Goal: Find specific page/section: Find specific page/section

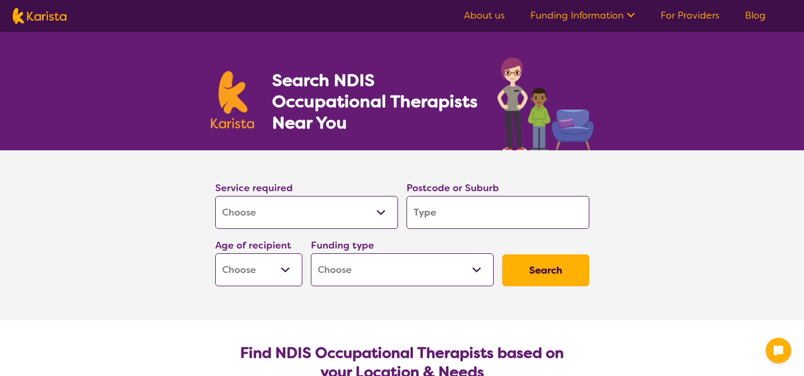
select select "[MEDICAL_DATA]"
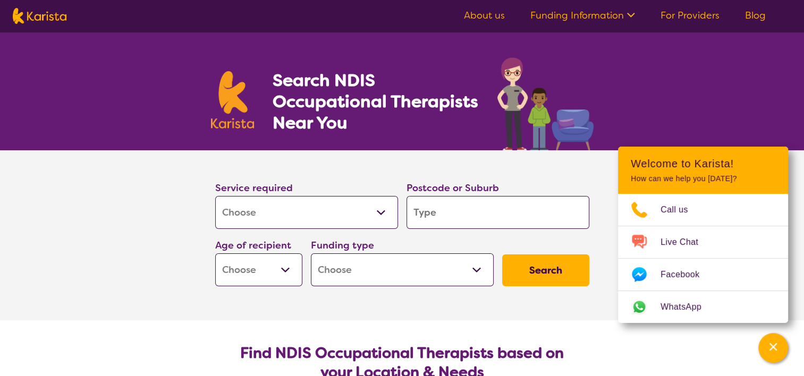
click at [434, 207] on input "search" at bounding box center [497, 212] width 183 height 33
type input "4"
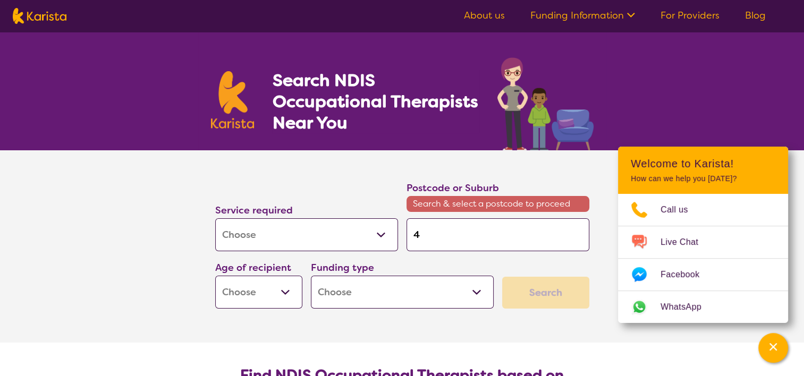
type input "41"
type input "411"
type input "4118"
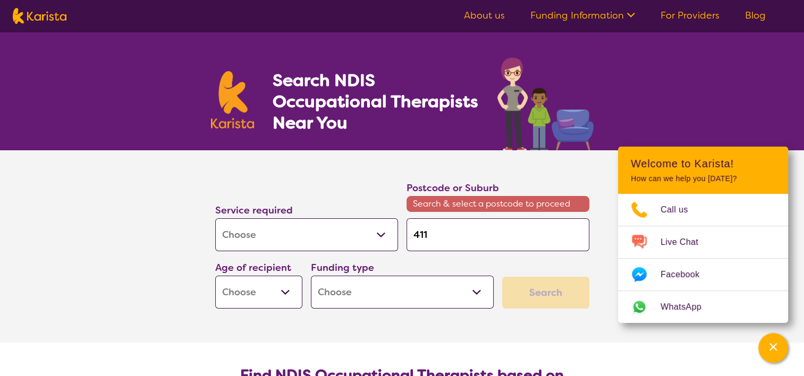
type input "4118"
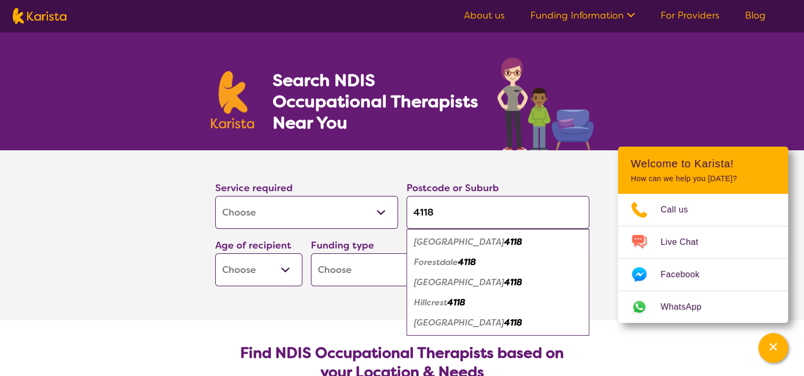
type input "411"
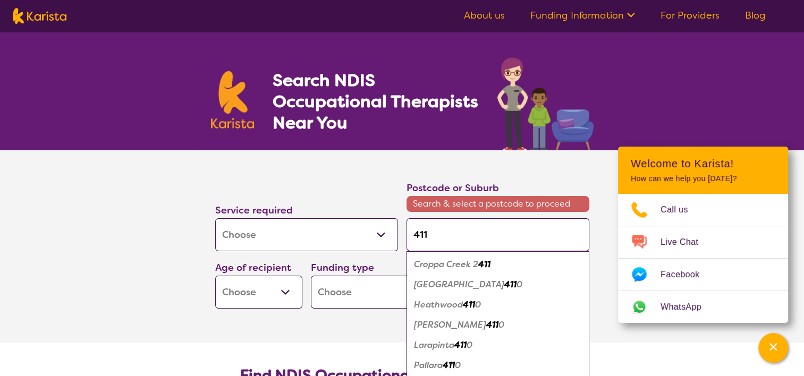
type input "41"
type input "4"
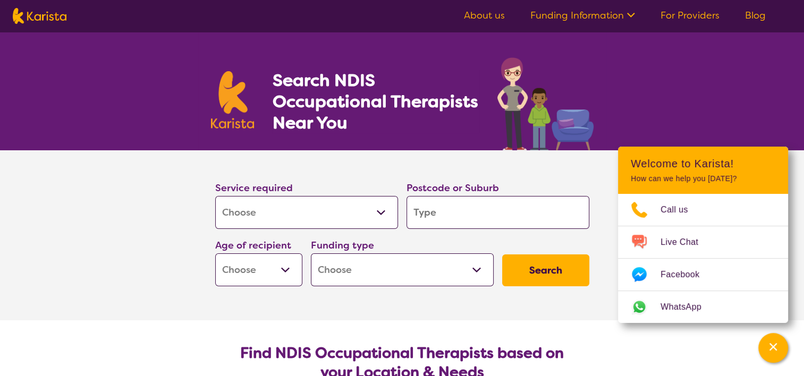
type input "c"
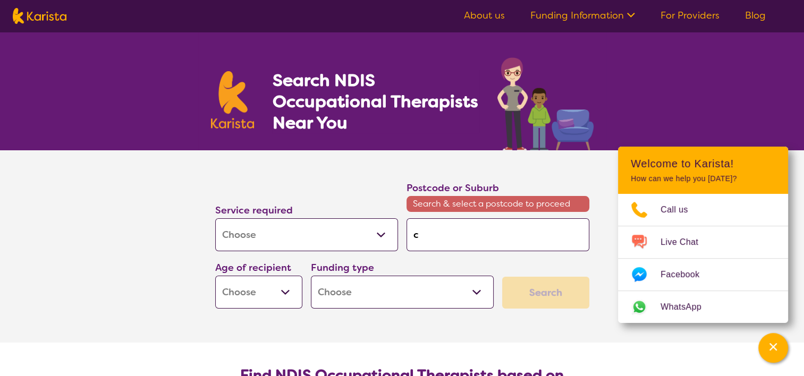
type input "cr"
type input "cre"
type input "cres"
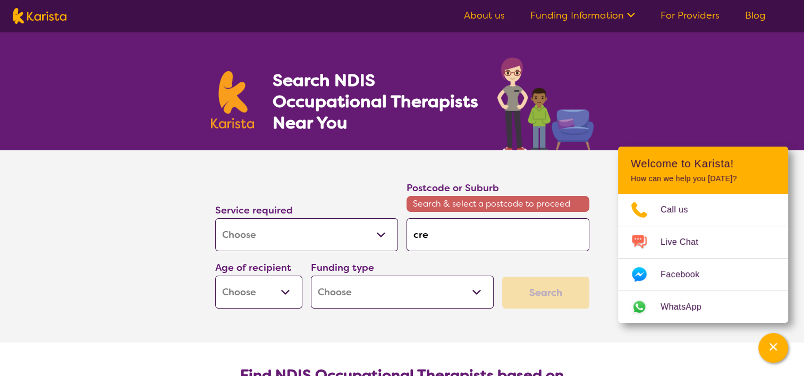
type input "cres"
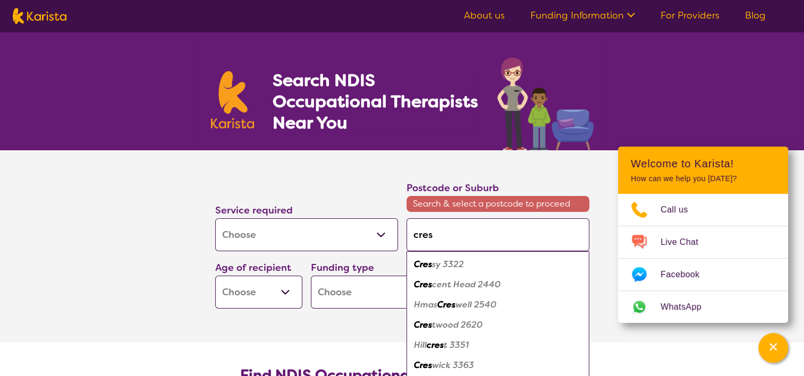
type input "crest"
type input "crestm"
type input "crestme"
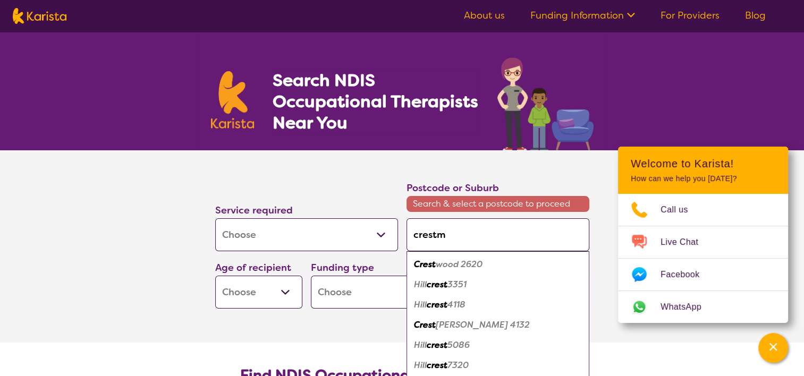
type input "crestme"
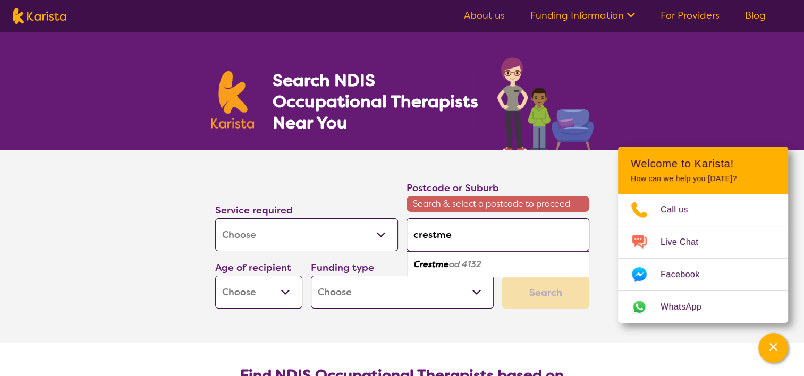
type input "crestmea"
click at [459, 225] on input "crestmea" at bounding box center [497, 234] width 183 height 33
type input "crestmead"
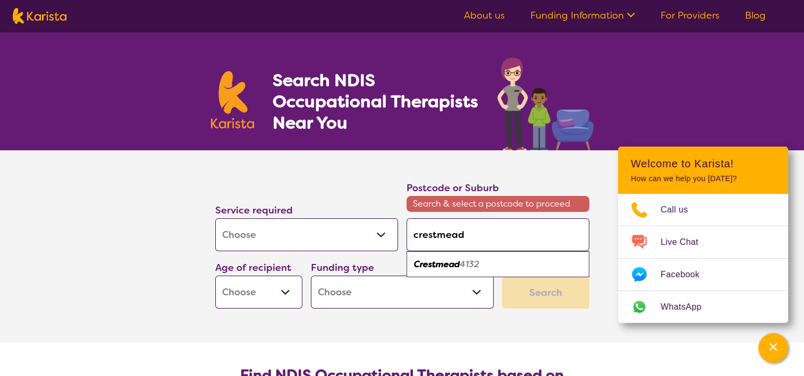
type input "crestmead"
click at [285, 295] on select "Early Childhood - 0 to 9 Child - 10 to 11 Adolescent - 12 to 17 Adult - 18 to 6…" at bounding box center [258, 292] width 87 height 33
select select "AD"
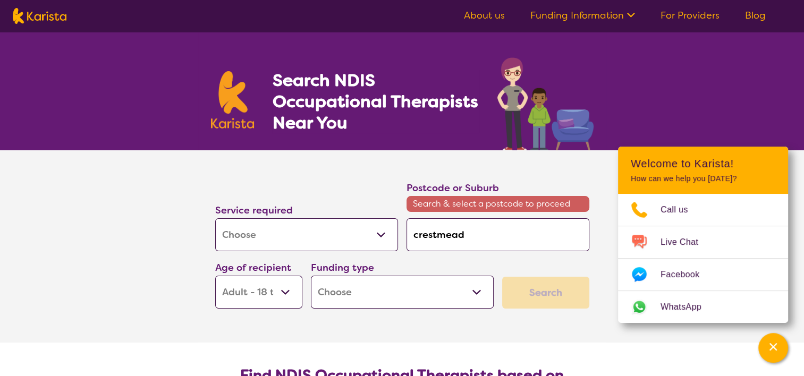
click at [215, 276] on select "Early Childhood - 0 to 9 Child - 10 to 11 Adolescent - 12 to 17 Adult - 18 to 6…" at bounding box center [258, 292] width 87 height 33
select select "AD"
click at [471, 290] on select "Home Care Package (HCP) National Disability Insurance Scheme (NDIS) I don't know" at bounding box center [402, 292] width 183 height 33
select select "NDIS"
click at [311, 276] on select "Home Care Package (HCP) National Disability Insurance Scheme (NDIS) I don't know" at bounding box center [402, 292] width 183 height 33
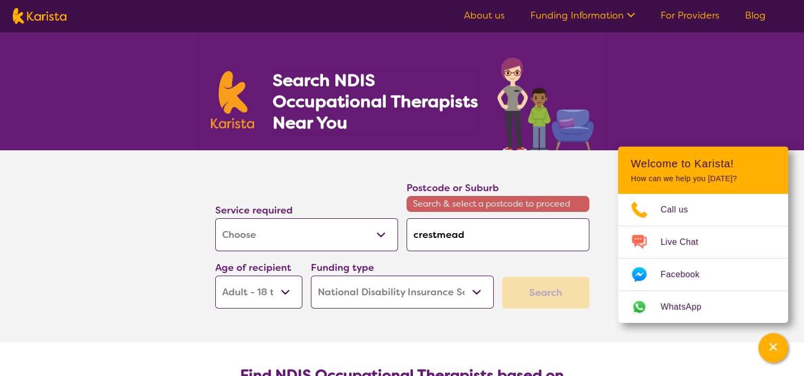
select select "NDIS"
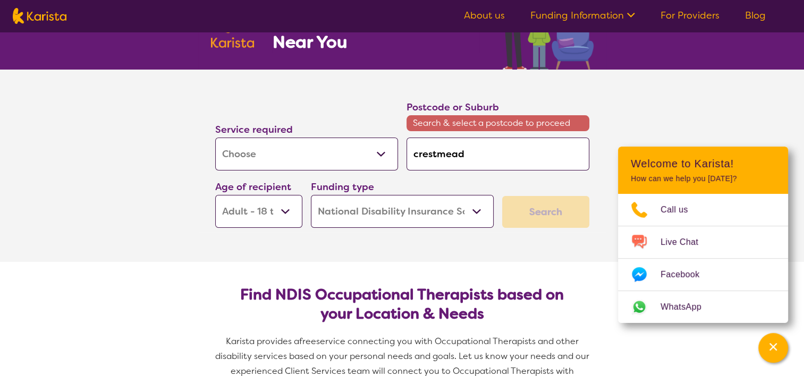
scroll to position [83, 0]
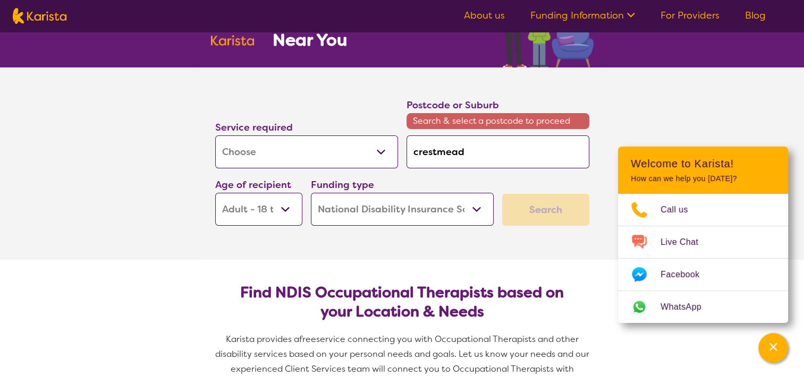
click at [460, 152] on input "crestmead" at bounding box center [497, 151] width 183 height 33
type input "crestmea"
type input "crestmead"
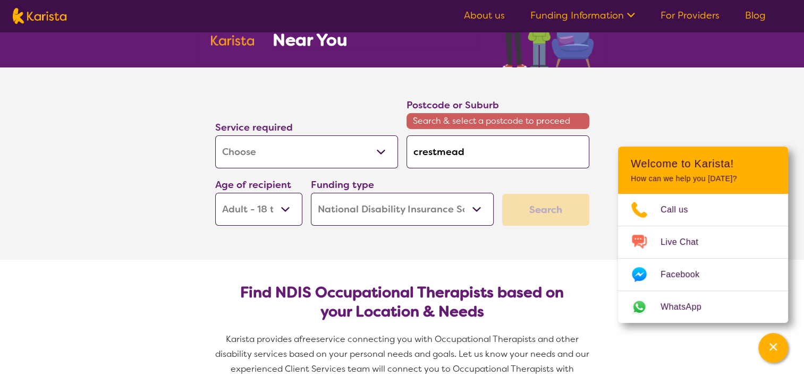
type input "crestmea"
type input "crestme"
type input "crestm"
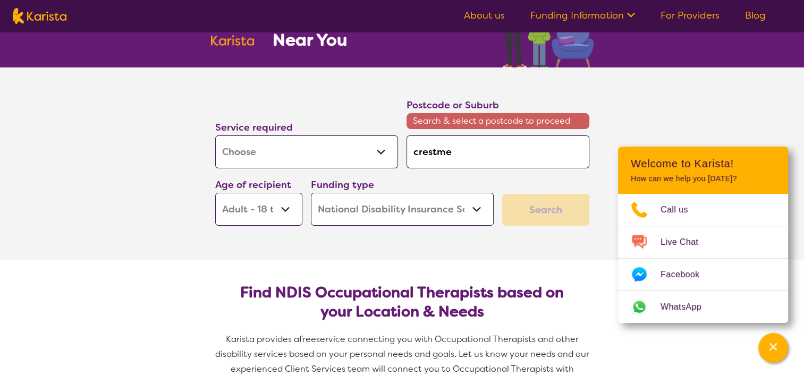
type input "crestm"
type input "crest"
type input "cres"
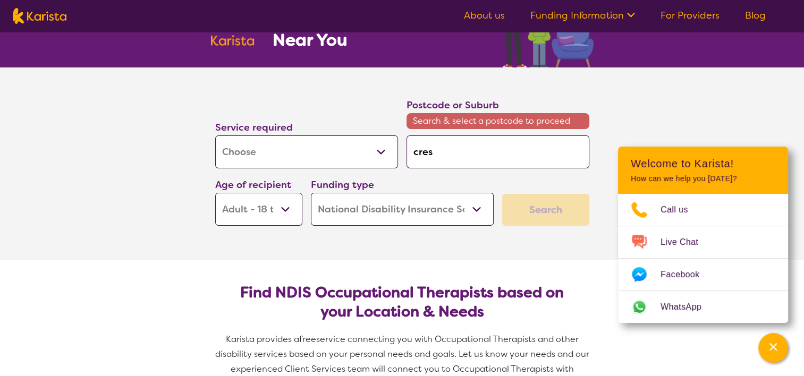
type input "cre"
type input "cr"
type input "c"
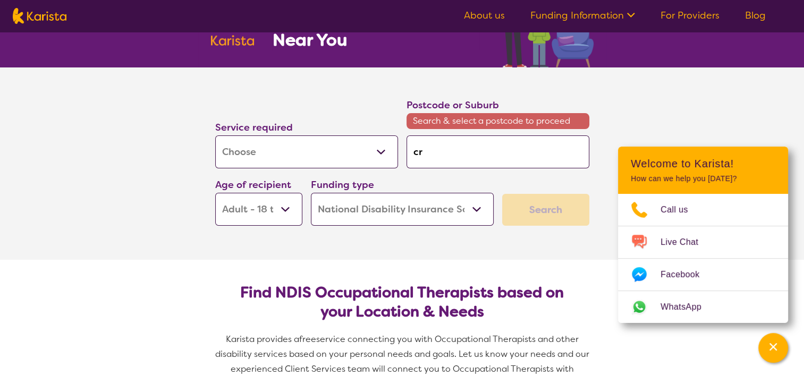
type input "c"
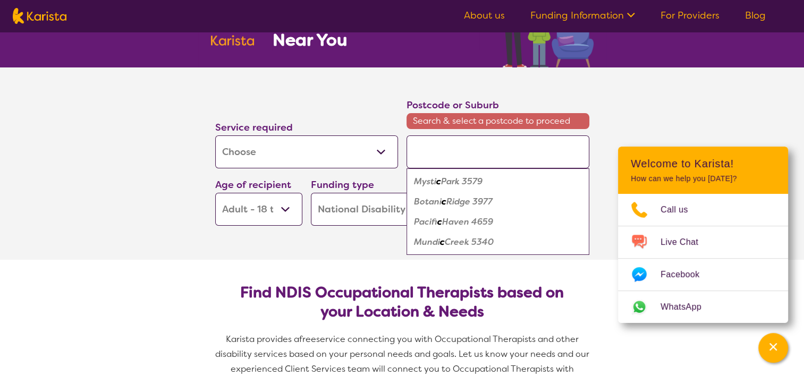
type input "c"
type input "cr"
type input "cre"
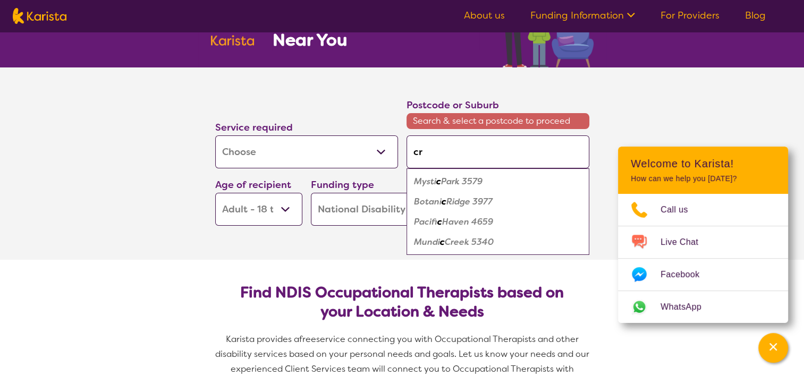
type input "cre"
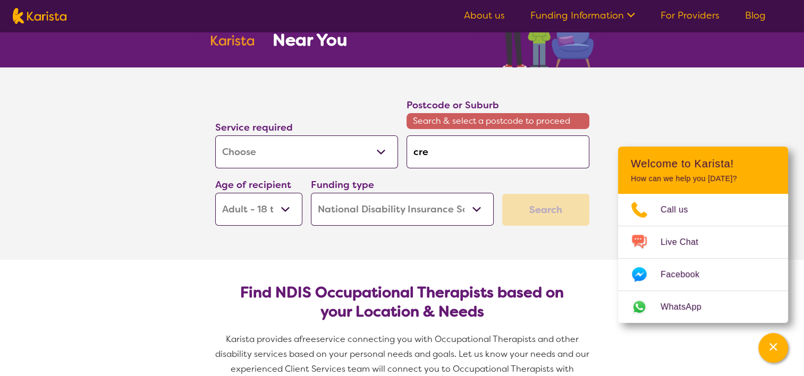
type input "cres"
type input "crest"
type input "crestm"
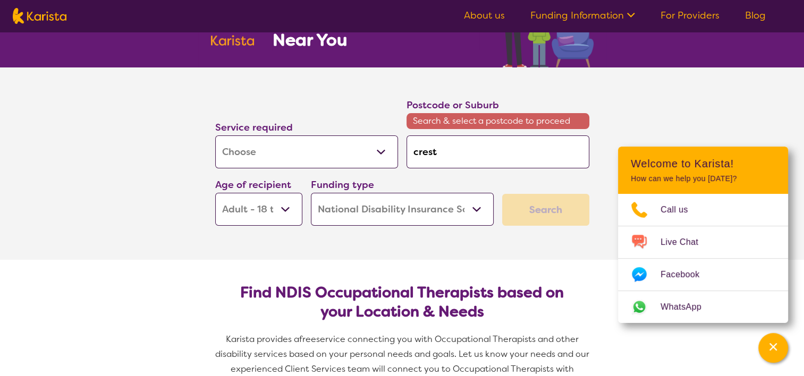
type input "crestm"
type input "crestme"
type input "crestmea"
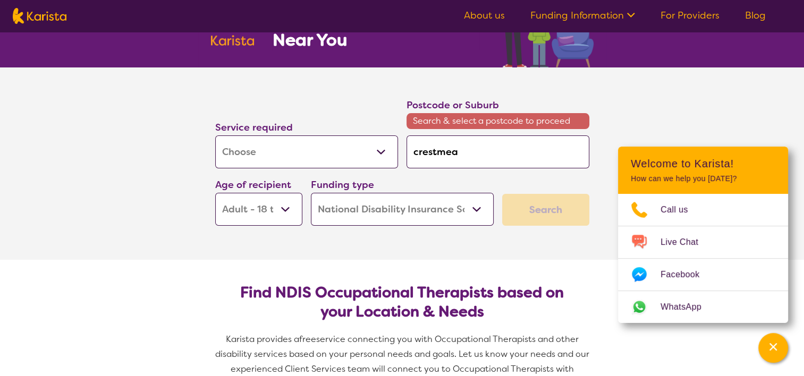
type input "crestmead"
type input "crestmea"
type input "crestme"
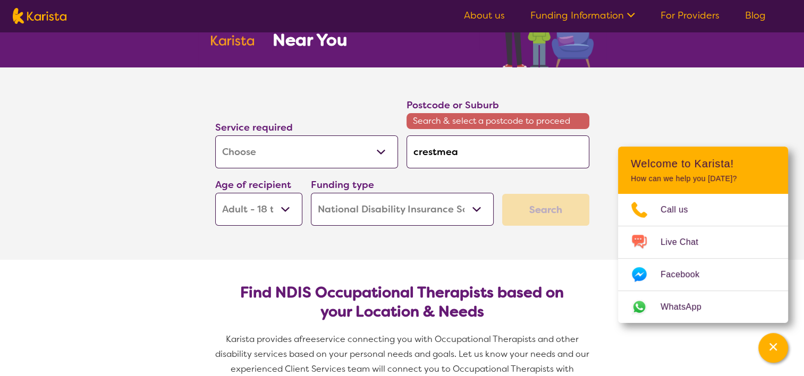
type input "crestme"
type input "crestm"
type input "crest"
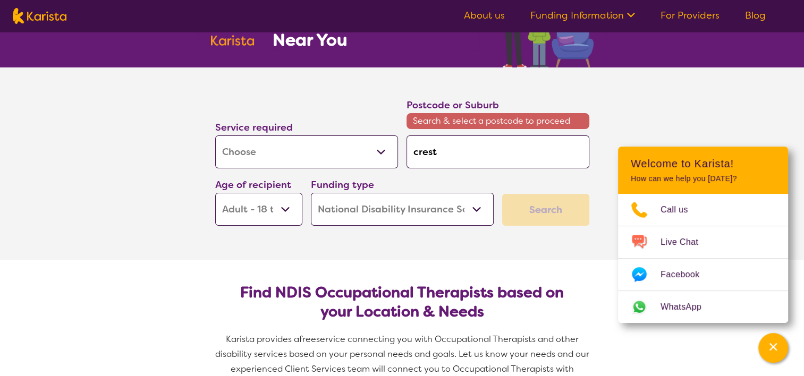
type input "cres"
type input "cre"
type input "cr"
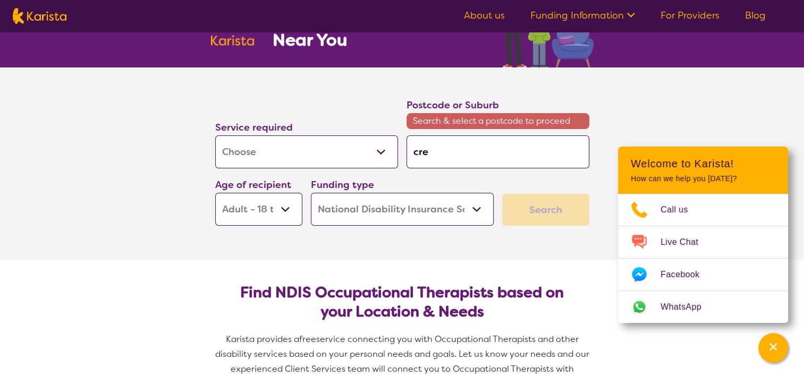
type input "cr"
type input "c"
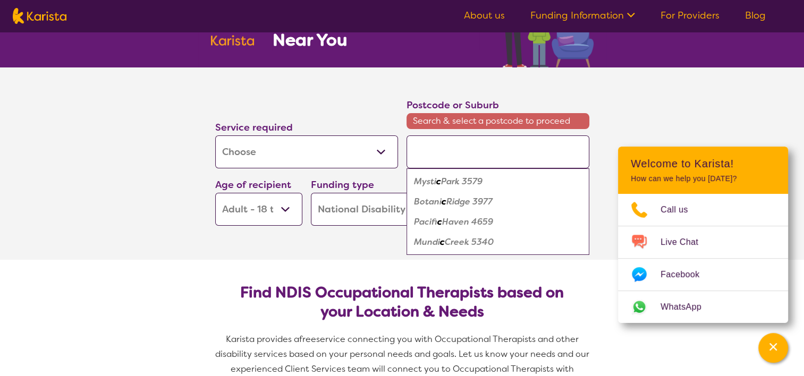
type input "4"
type input "41"
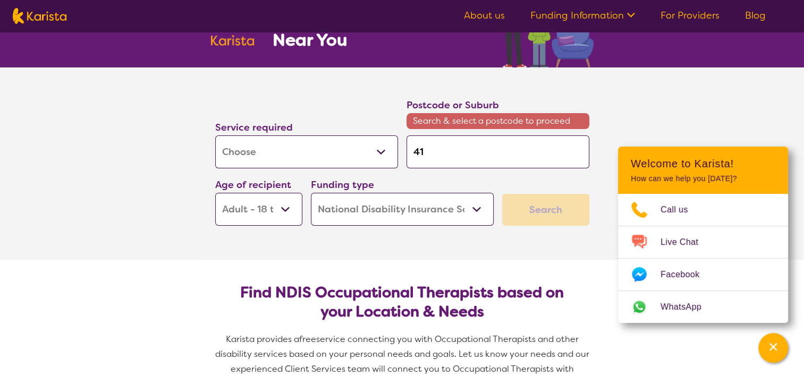
type input "411"
type input "4116"
click at [503, 122] on span "Search & select a postcode to proceed" at bounding box center [497, 121] width 183 height 16
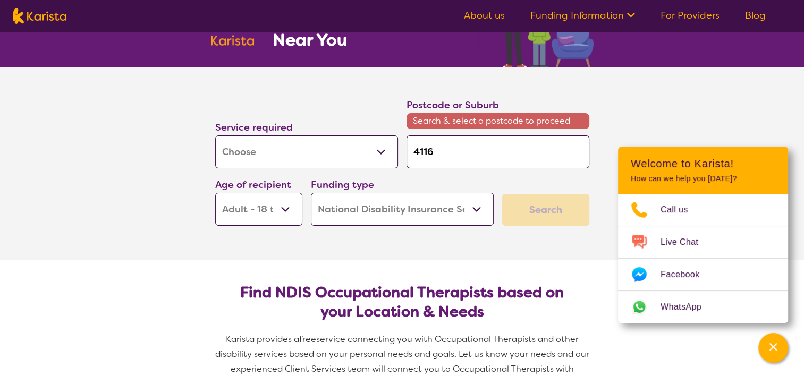
click at [434, 156] on input "4116" at bounding box center [497, 151] width 183 height 33
type input "4116"
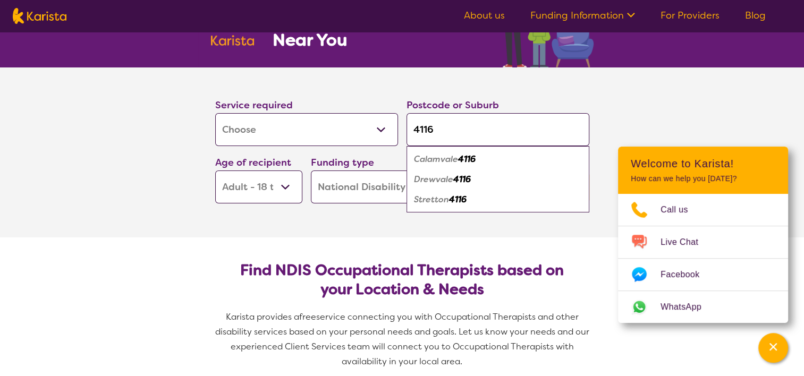
type input "411"
type input "41"
type input "4"
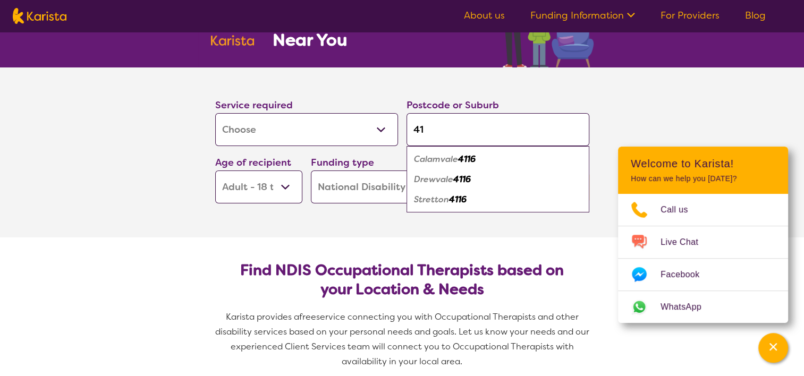
type input "4"
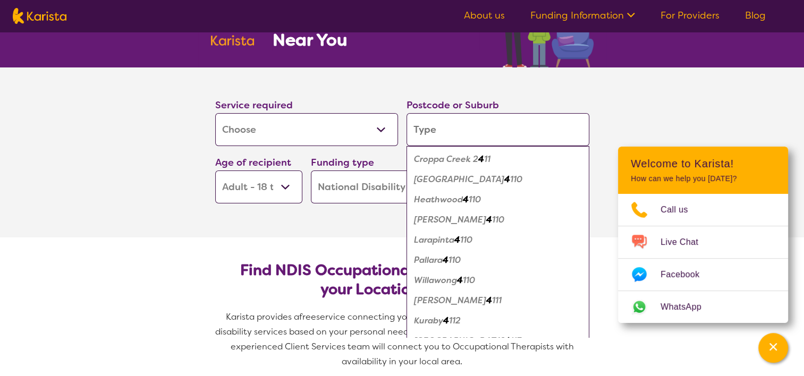
type input "c"
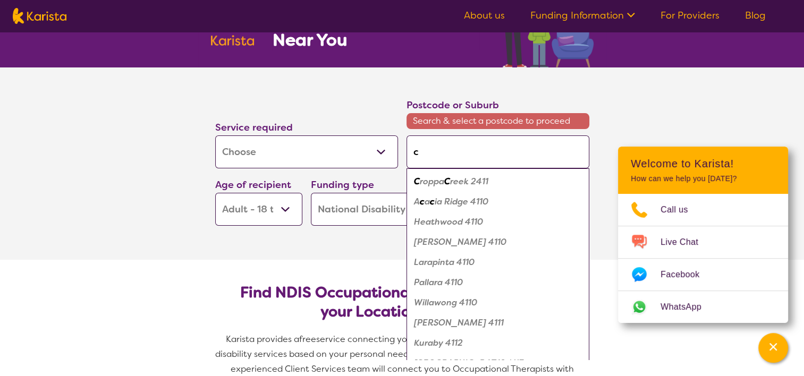
type input "cr"
type input "cre"
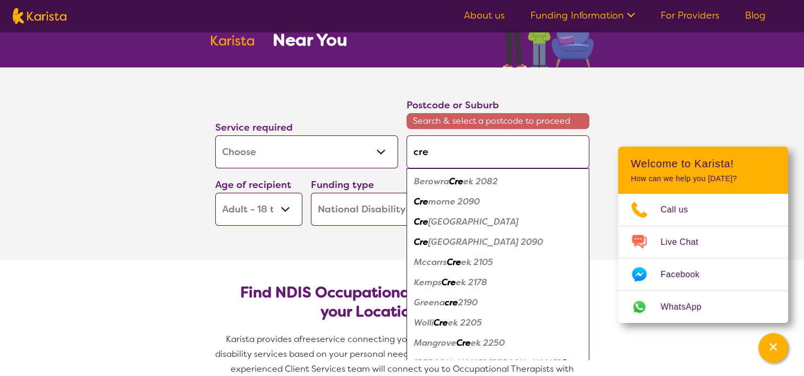
type input "cres"
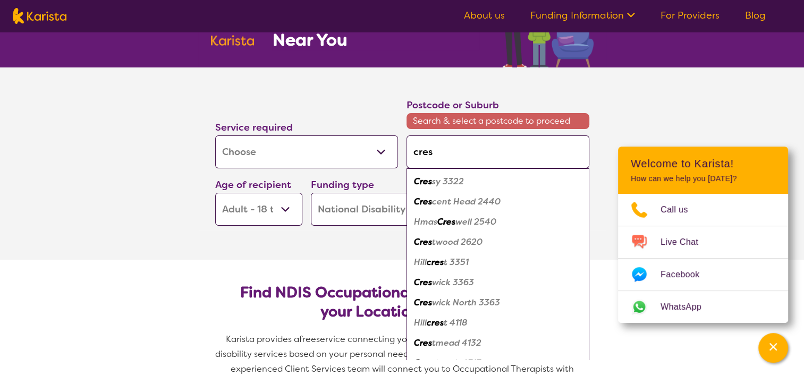
click at [454, 344] on em "tmead 4132" at bounding box center [456, 342] width 49 height 11
type input "4132"
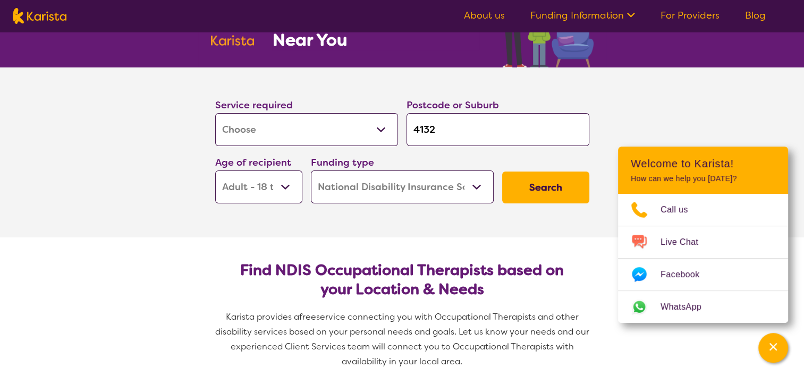
click at [552, 187] on button "Search" at bounding box center [545, 188] width 87 height 32
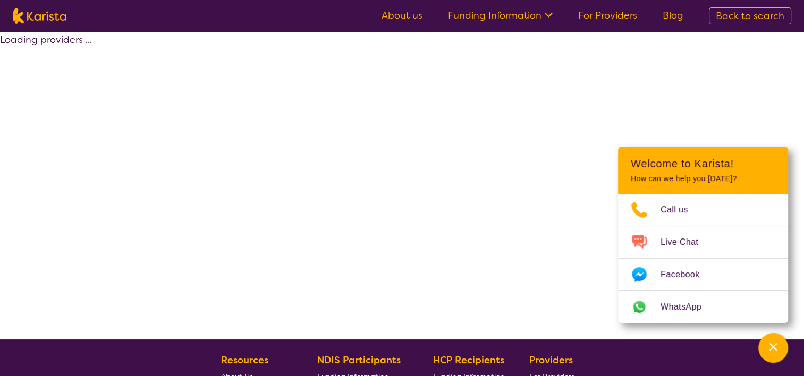
select select "by_score"
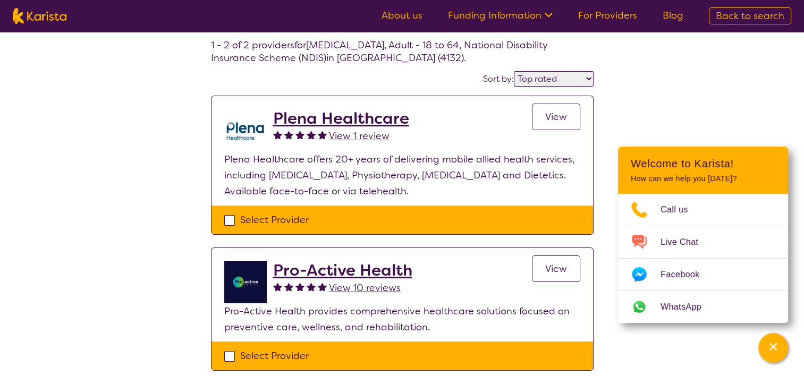
scroll to position [41, 0]
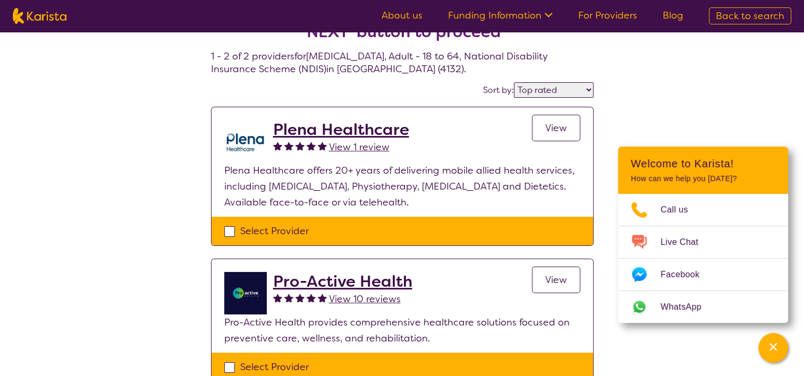
click at [550, 129] on span "View" at bounding box center [556, 128] width 22 height 13
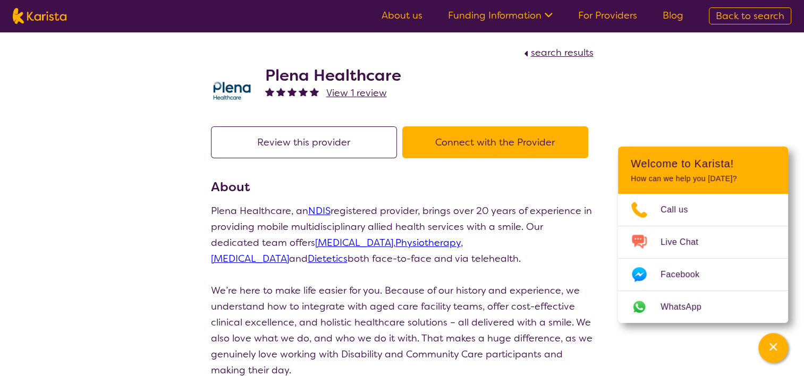
click at [526, 140] on button "Connect with the Provider" at bounding box center [495, 142] width 186 height 32
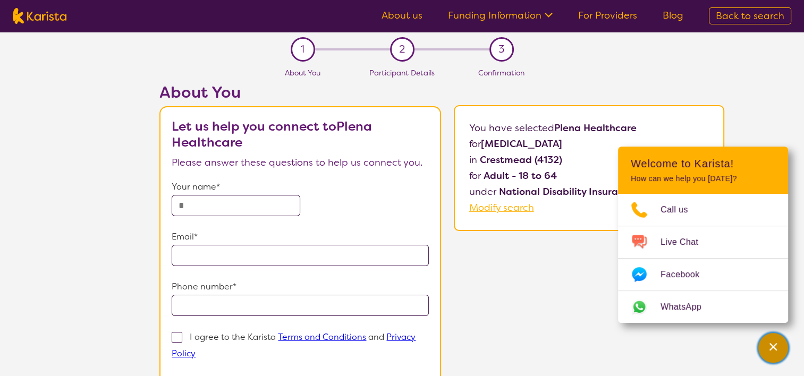
click at [775, 355] on div "Channel Menu" at bounding box center [772, 347] width 21 height 23
